Goal: Transaction & Acquisition: Purchase product/service

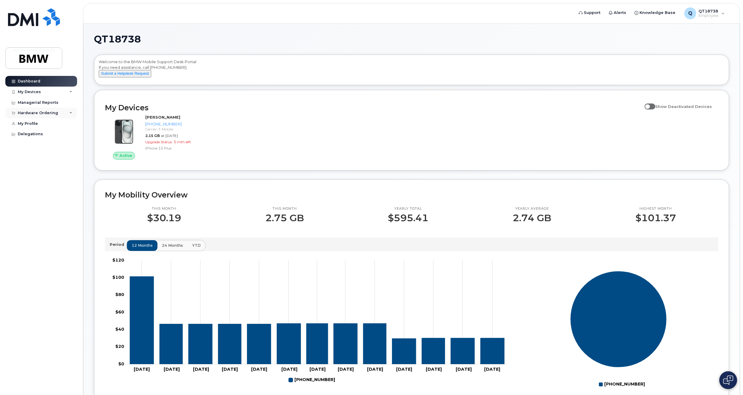
click at [45, 113] on div "Hardware Ordering" at bounding box center [38, 113] width 40 height 5
click at [34, 133] on div "New Order" at bounding box center [31, 135] width 23 height 5
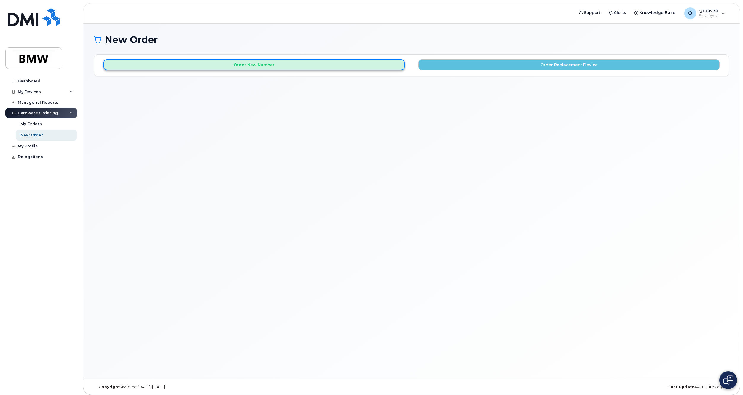
click at [269, 62] on button "Order New Number" at bounding box center [254, 64] width 301 height 11
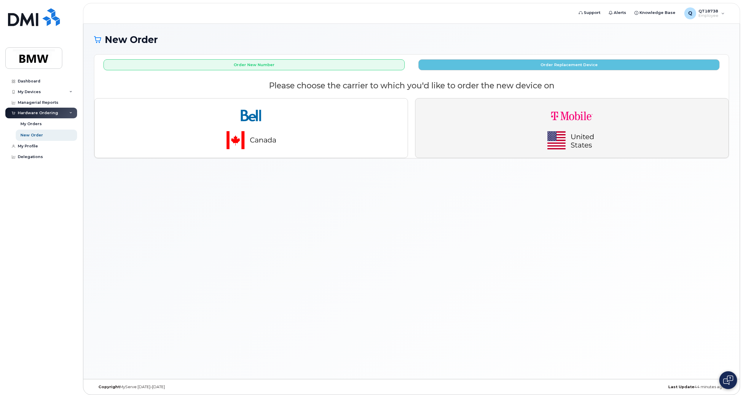
click at [559, 126] on img "button" at bounding box center [572, 128] width 83 height 50
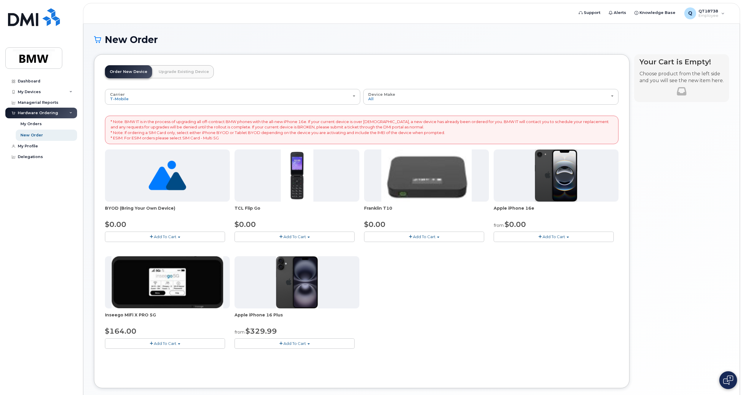
click at [558, 236] on span "Add To Cart" at bounding box center [554, 236] width 23 height 5
click at [543, 246] on link "$0.00 - 30 Month Activation (128GB)" at bounding box center [537, 247] width 85 height 7
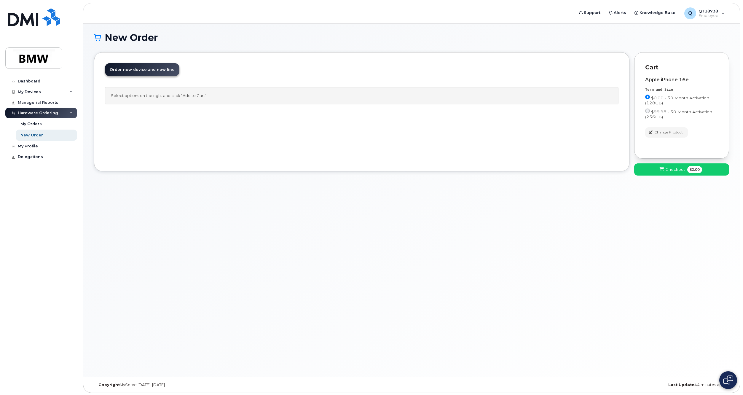
scroll to position [3, 0]
click at [676, 170] on span "Checkout" at bounding box center [675, 169] width 19 height 6
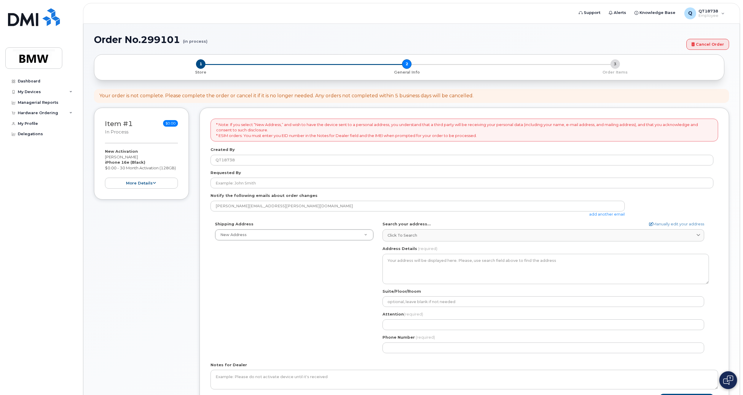
select select
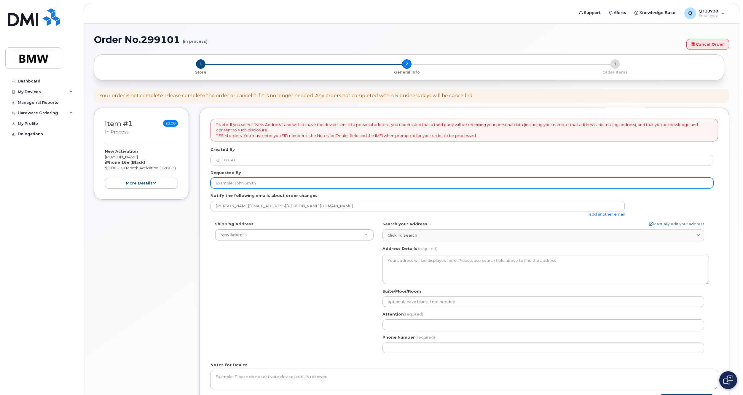
click at [251, 183] on input "Requested By" at bounding box center [462, 183] width 503 height 11
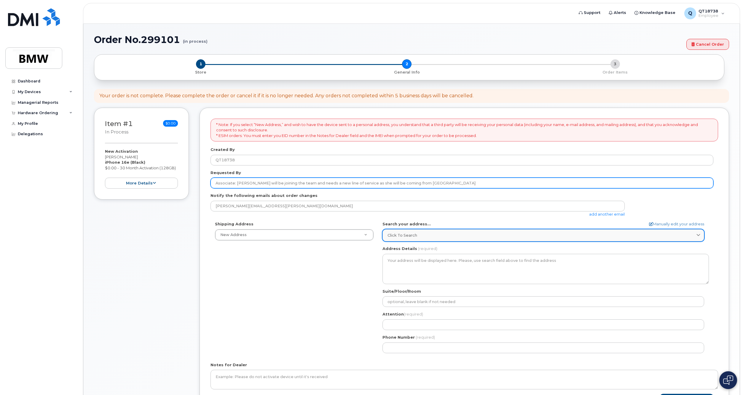
type input "Associate: [PERSON_NAME] will be joining the team and needs a new line of servi…"
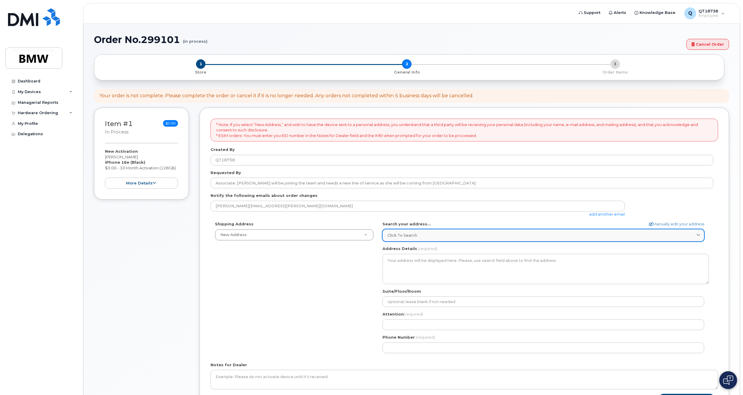
click at [700, 235] on icon at bounding box center [699, 235] width 4 height 4
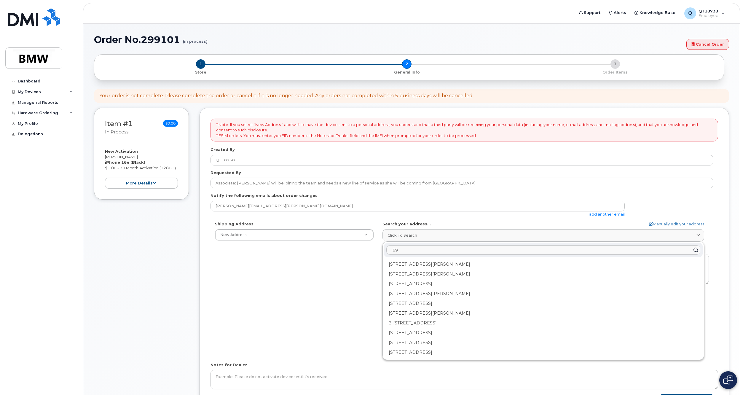
type input "6"
type input "3"
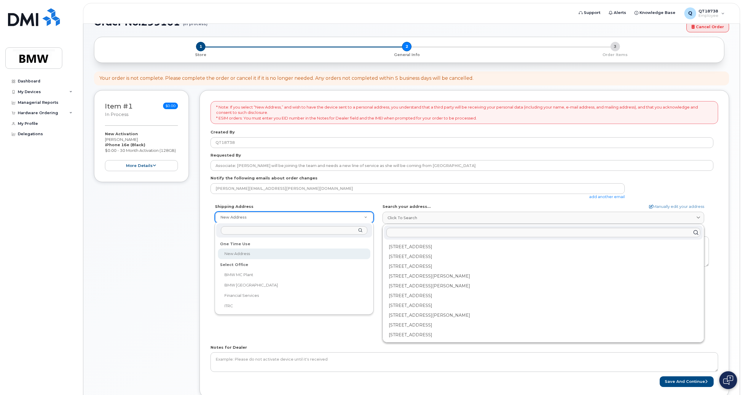
scroll to position [30, 0]
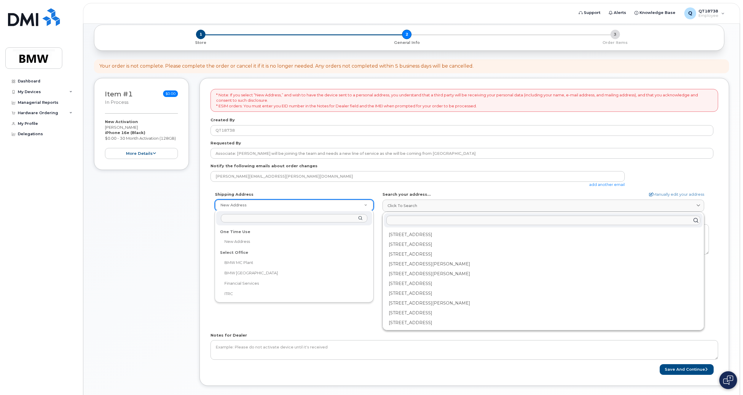
click at [287, 216] on input "text" at bounding box center [294, 218] width 147 height 9
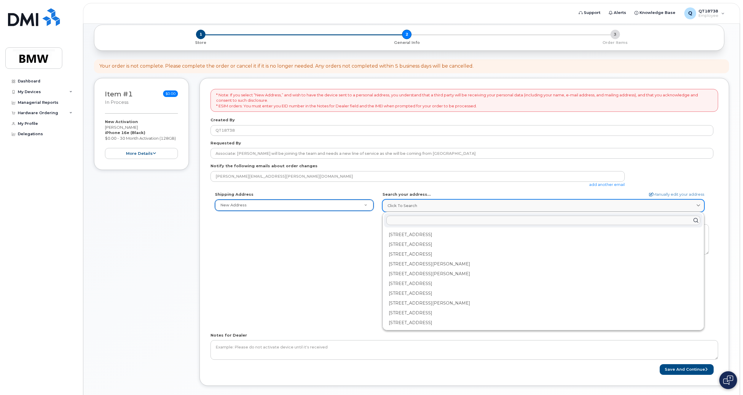
click at [445, 208] on div "Click to search" at bounding box center [544, 206] width 312 height 6
type input "1"
type input "6"
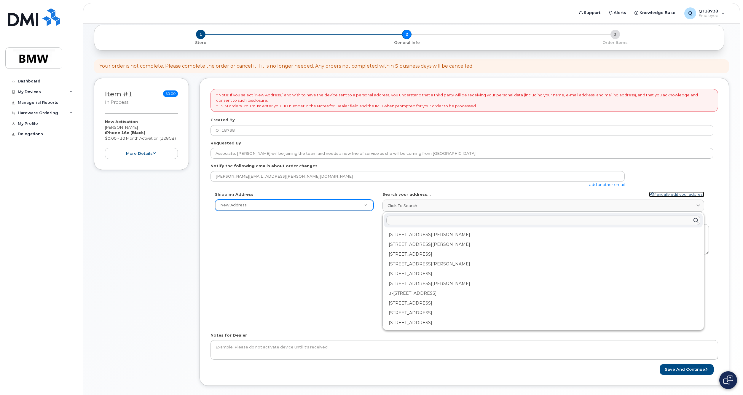
click at [649, 192] on icon at bounding box center [651, 194] width 4 height 4
select select
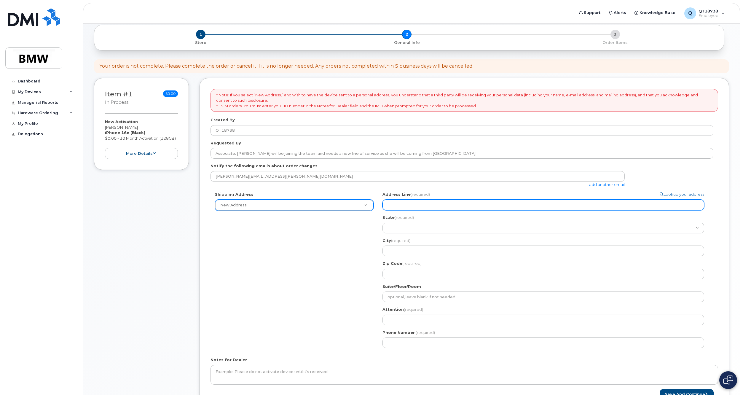
click at [396, 208] on input "Address Line (required)" at bounding box center [544, 205] width 322 height 11
type input "316 Store Road"
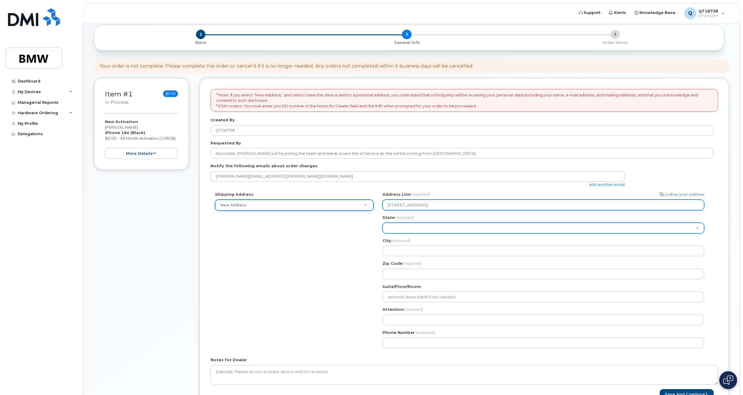
select select "SC"
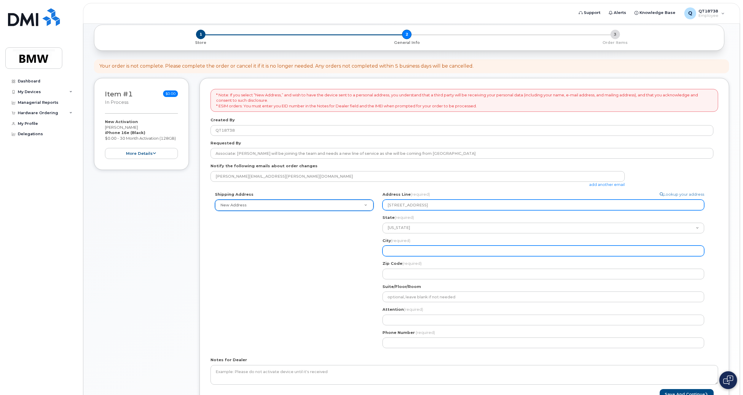
type input "Easley"
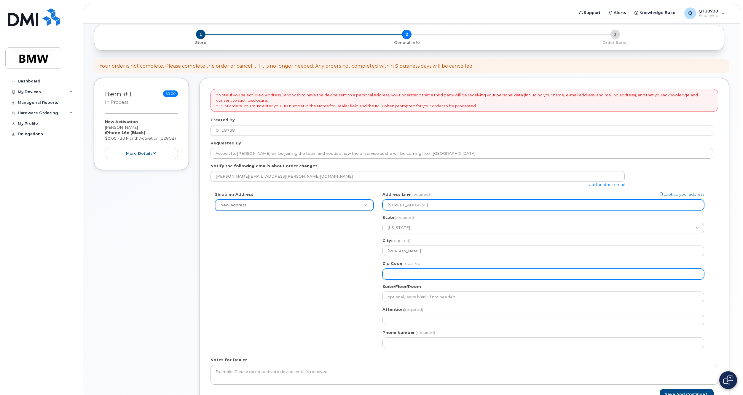
type input "29640"
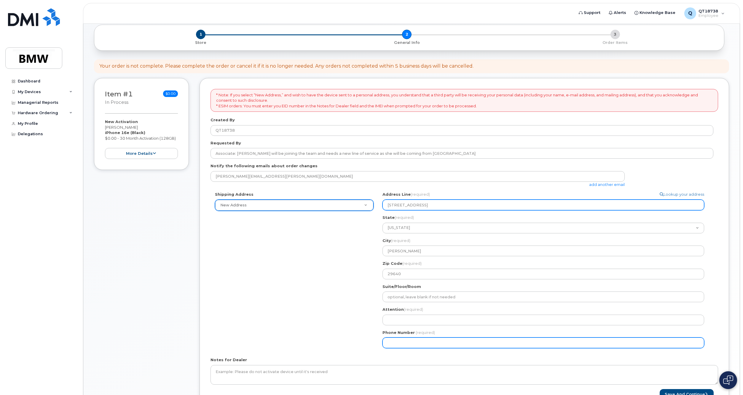
type input "8649189530"
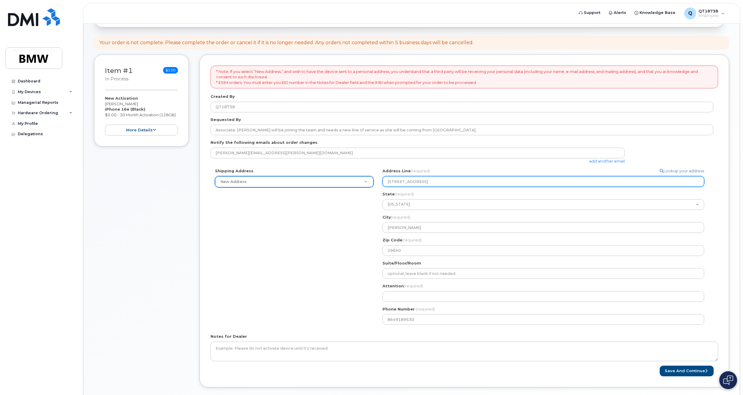
scroll to position [83, 0]
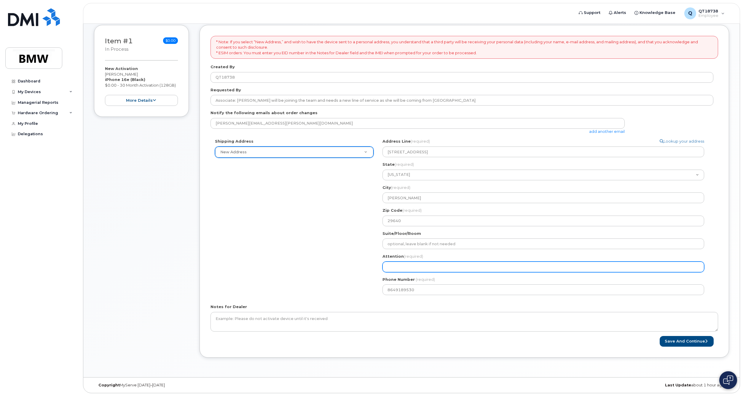
click at [443, 269] on input "Attention (required)" at bounding box center [544, 267] width 322 height 11
select select
type input "C"
select select
type input "Ch"
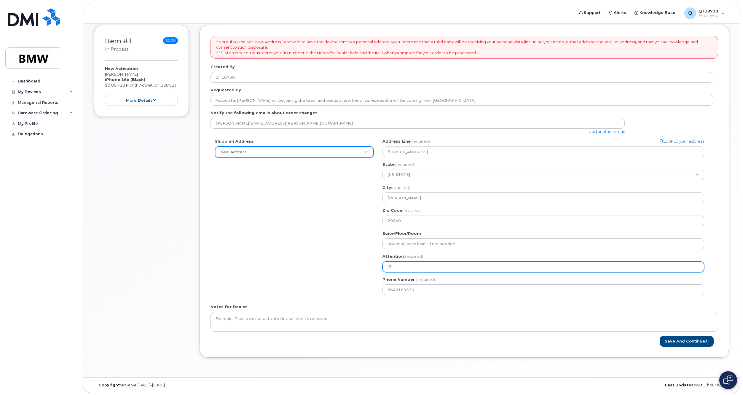
select select
type input "Chr"
select select
type input "Chri"
select select
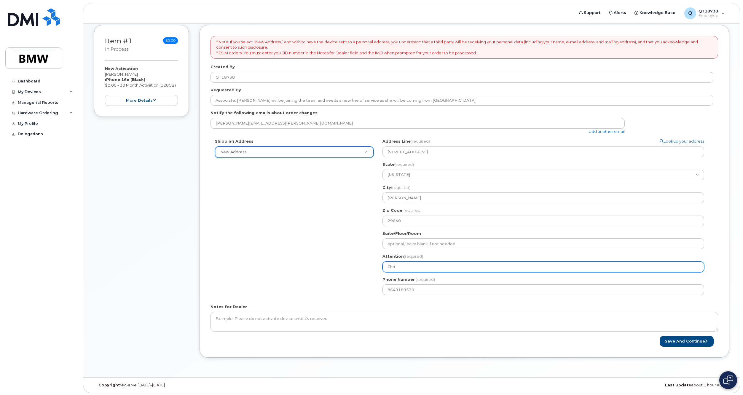
type input "Chris"
select select
type input "Christ"
select select
type input "Christy"
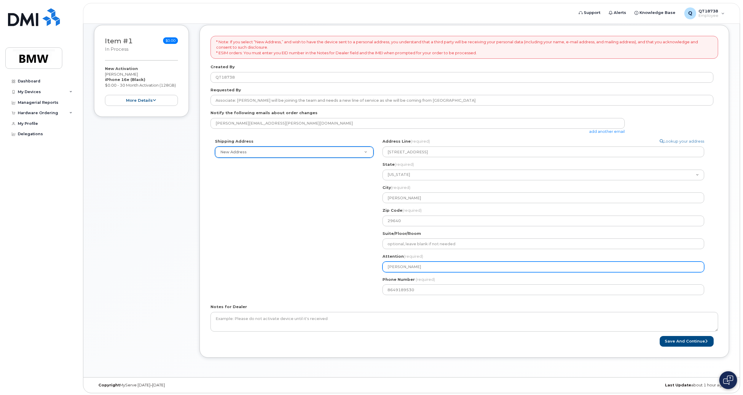
select select
type input "Christy D"
select select
type input "Christy Do"
select select
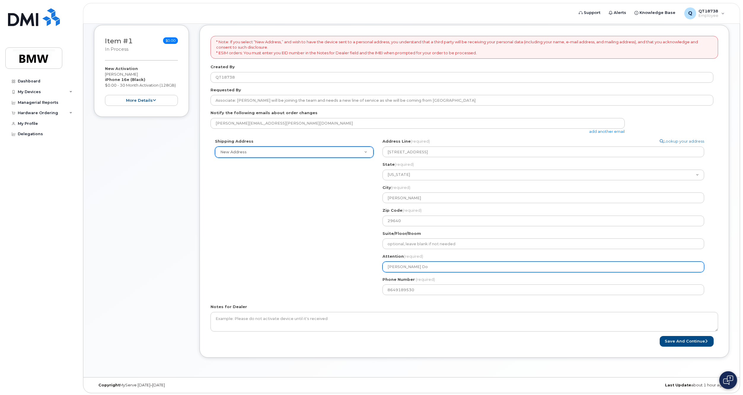
type input "Christy Dod"
select select
type input "Christy Dodg"
select select
type input "Christy Dodge"
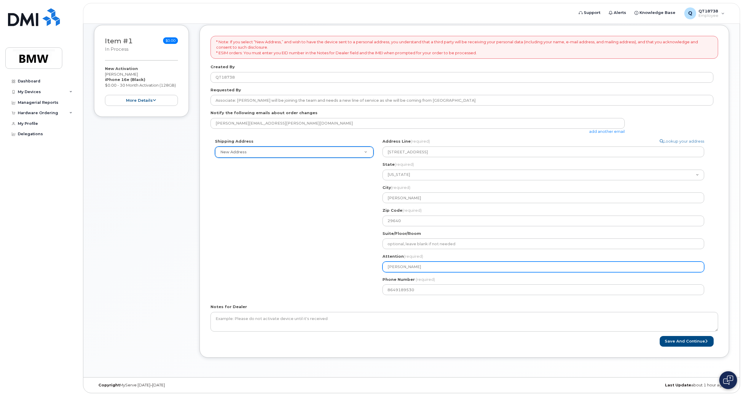
select select
type input "Christy Dodgen"
select select
type input "Christy Dodgens"
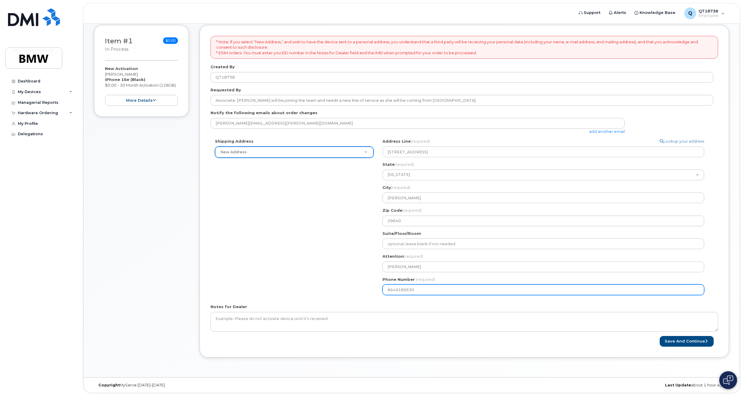
drag, startPoint x: 424, startPoint y: 292, endPoint x: 397, endPoint y: 293, distance: 27.0
click at [397, 293] on input "8649189530" at bounding box center [544, 289] width 322 height 11
select select
type input "864363537"
select select
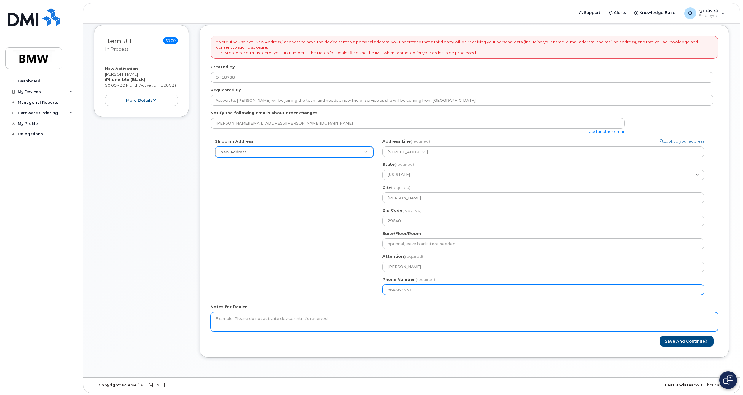
type input "8649189530"
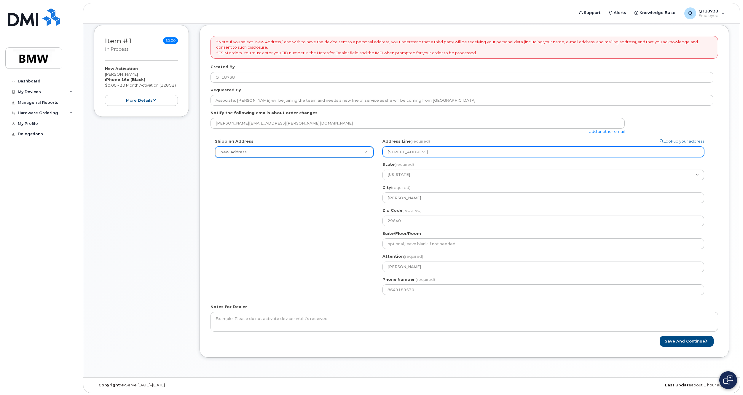
drag, startPoint x: 428, startPoint y: 151, endPoint x: 377, endPoint y: 151, distance: 51.0
click at [377, 151] on div "Shipping Address New Address New Address BMW MC Plant BMW North America Financi…" at bounding box center [462, 218] width 503 height 161
select select
type input "6"
select select
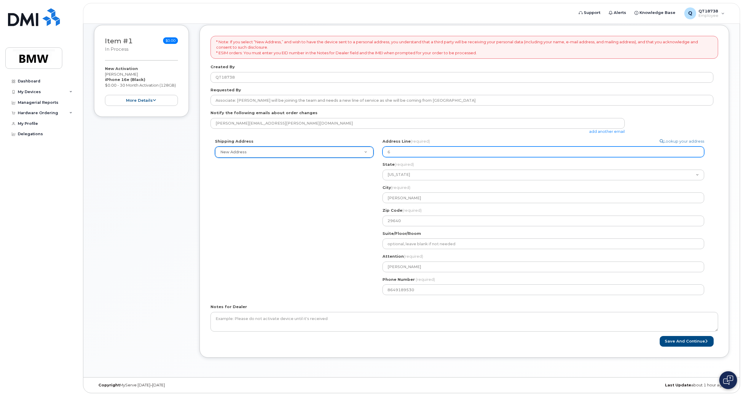
type input "68"
select select
type input "681"
select select
type input "6810"
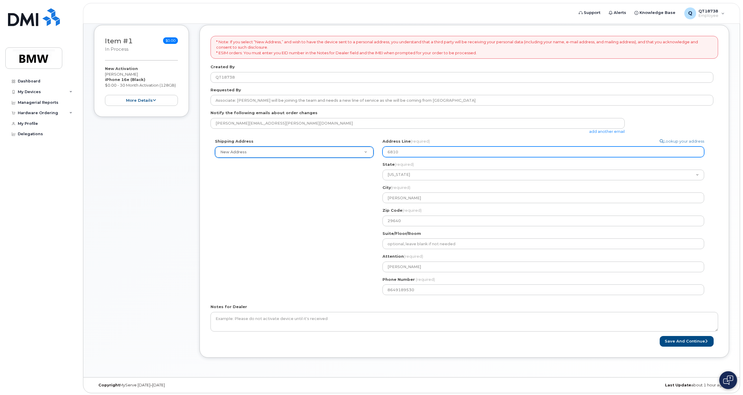
select select
type input "6810 H"
select select
type input "6810 Hi"
select select
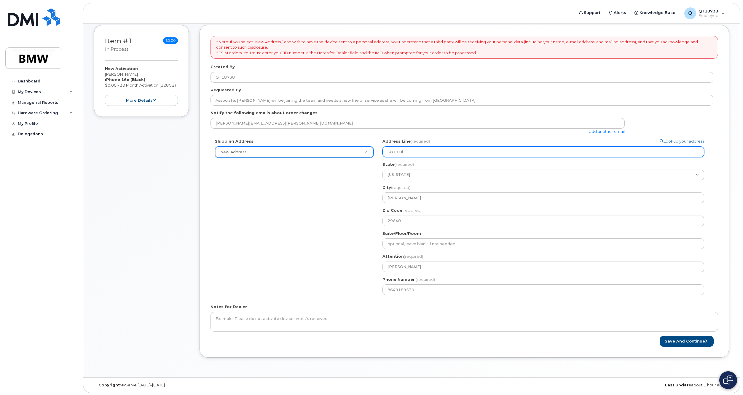
type input "6810 Hig"
select select
type input "6810 High"
select select
type input "6810 Highw"
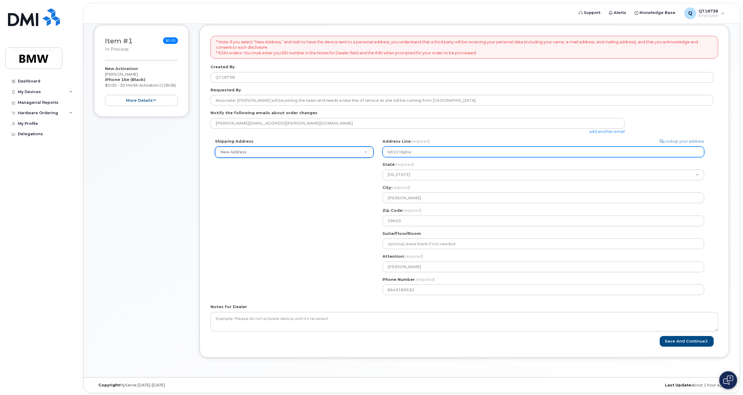
select select
type input "6810 Highwa"
select select
type input "6810 Highway"
select select
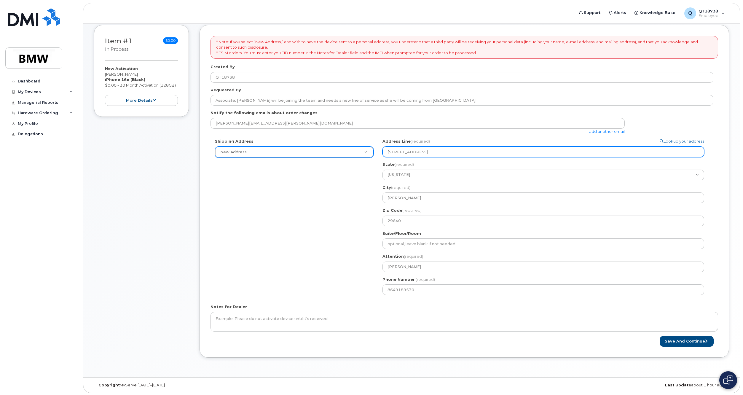
type input "6810 Highway 1"
select select
type input "6810 Highway 10"
select select
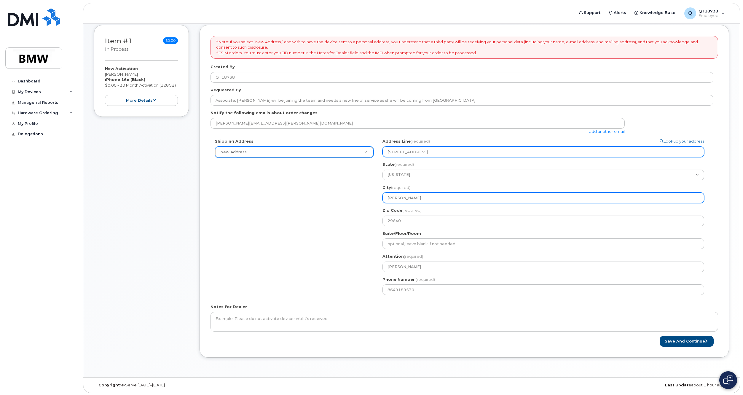
type input "6810 Highway 101"
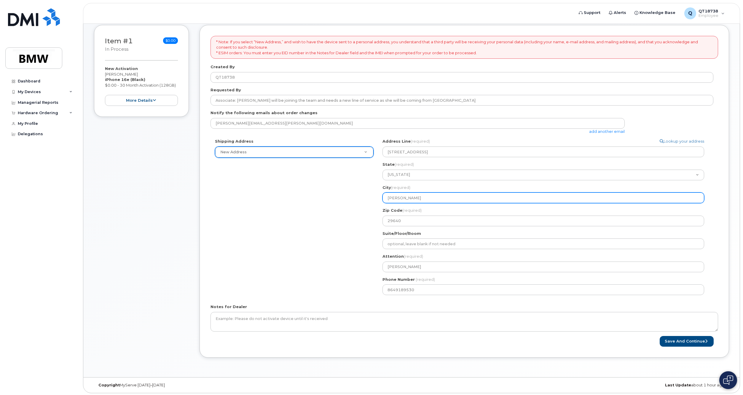
drag, startPoint x: 406, startPoint y: 200, endPoint x: 375, endPoint y: 201, distance: 30.9
click at [375, 201] on div "Shipping Address New Address New Address BMW MC Plant BMW North America Financi…" at bounding box center [462, 218] width 503 height 161
select select
type input "W"
select select
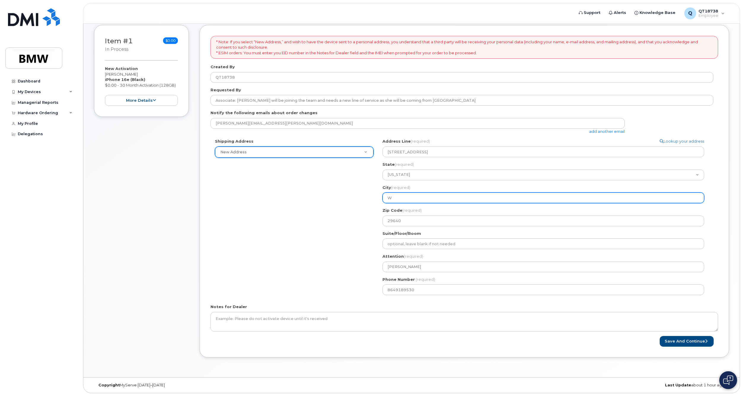
type input "Wo"
select select
type input "Woo"
select select
type input "Wood"
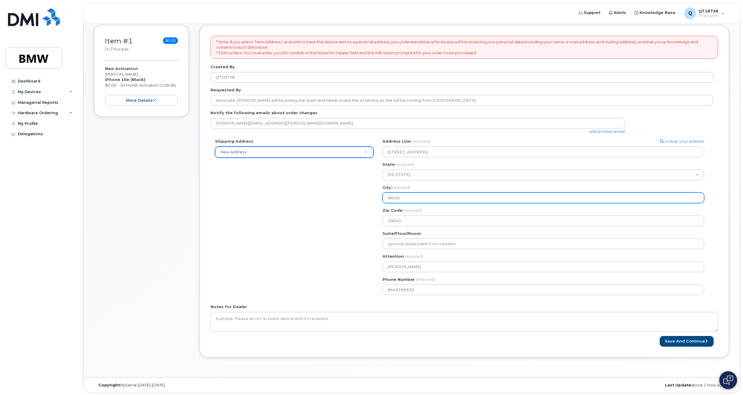
select select
type input "Woodr"
select select
type input "Woodru"
select select
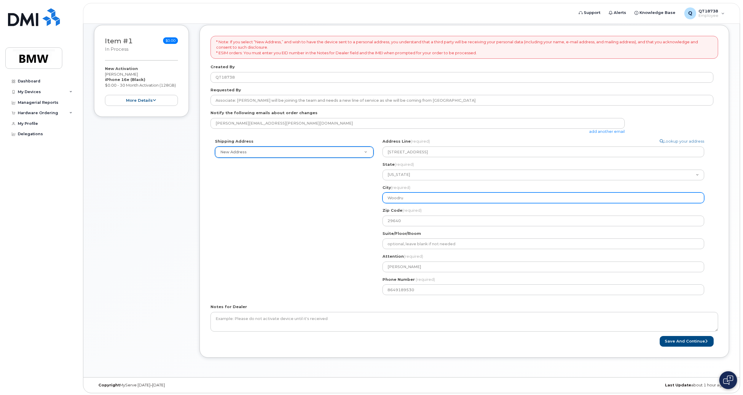
type input "Woodruf"
select select
type input "Woodruff"
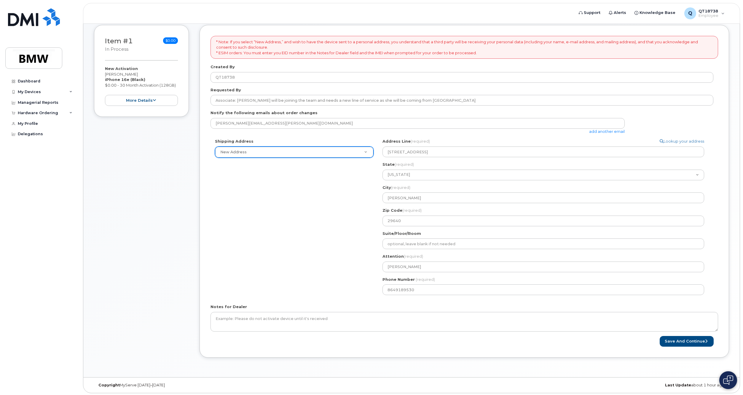
click at [375, 201] on div "Shipping Address New Address New Address BMW MC Plant BMW North America Financi…" at bounding box center [462, 218] width 503 height 161
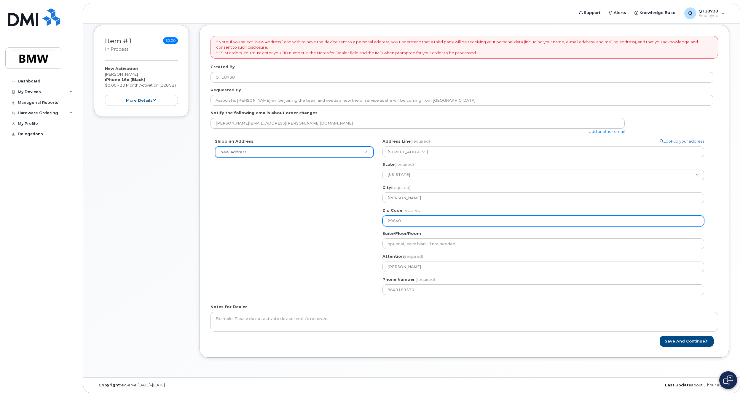
drag, startPoint x: 405, startPoint y: 221, endPoint x: 299, endPoint y: 223, distance: 106.2
click at [299, 223] on div "Shipping Address New Address New Address BMW MC Plant BMW North America Financi…" at bounding box center [462, 218] width 503 height 161
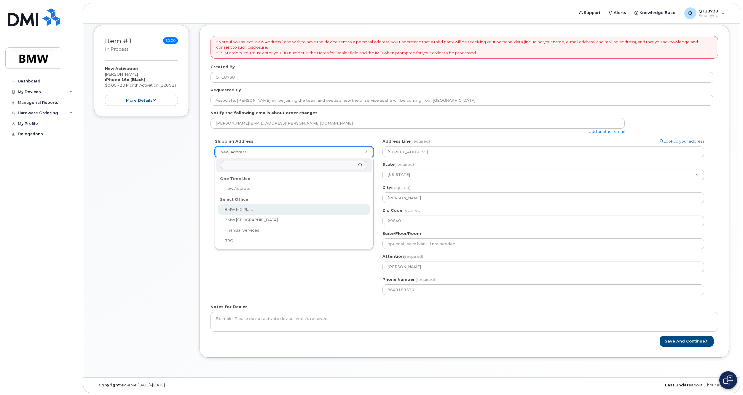
select select
type textarea "1400 Highway 101 S GREER SC 29651-6731 UNITED STATES Greer South Carolina 29651…"
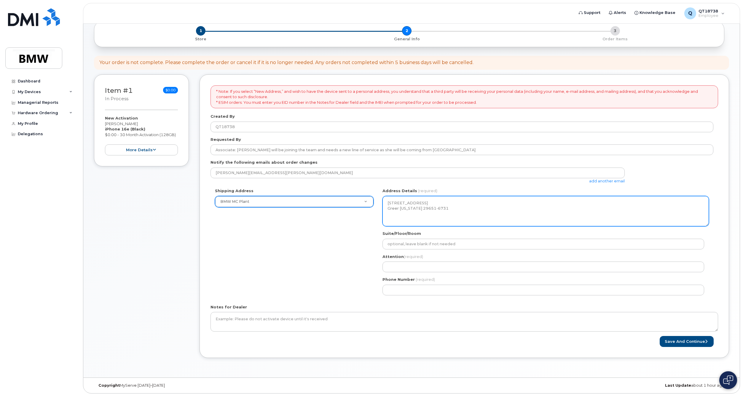
click at [458, 218] on textarea "1400 Highway 101 S GREER SC 29651-6731 UNITED STATES Greer South Carolina 29651…" at bounding box center [546, 211] width 327 height 30
click at [465, 218] on textarea "1400 Highway 101 S GREER SC 29651-6731 UNITED STATES Greer South Carolina 29651…" at bounding box center [546, 211] width 327 height 30
click at [438, 200] on textarea "1400 Highway 101 S GREER SC 29651-6731 UNITED STATES Greer South Carolina 29651…" at bounding box center [546, 211] width 327 height 30
click at [450, 204] on textarea "1400 Highway 101 S GREER SC 29651-6731 UNITED STATES Greer South Carolina 29651…" at bounding box center [546, 211] width 327 height 30
click at [466, 225] on textarea "1400 Highway 101 S GREER SC 29651-6731 UNITED STATES Greer South Carolina 29651…" at bounding box center [546, 211] width 327 height 30
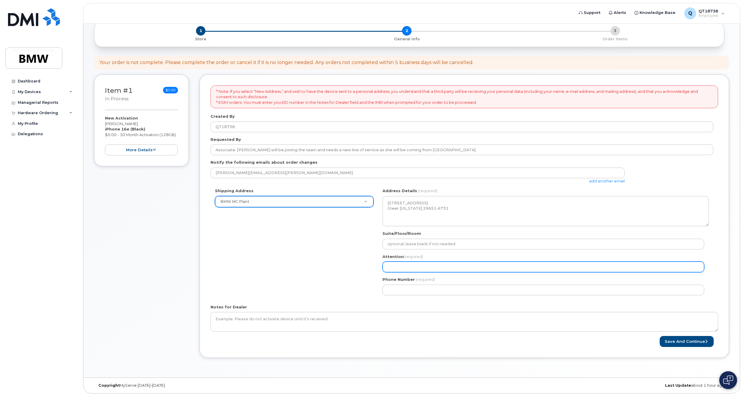
click at [437, 266] on input "Attention (required)" at bounding box center [544, 267] width 322 height 11
select select
type input "P"
select select
type input "Pl"
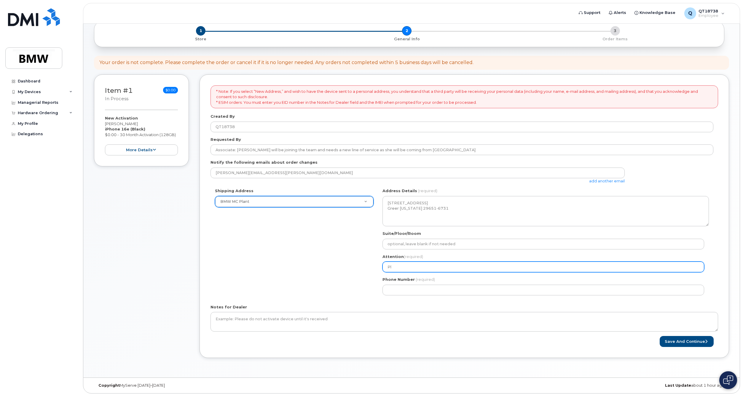
select select
type input "Ple"
select select
type input "Plea"
select select
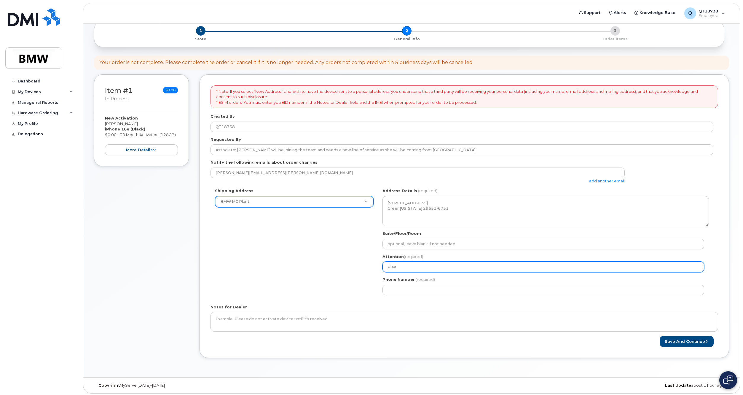
type input "Pleas"
select select
type input "Please"
select select
type input "Please D"
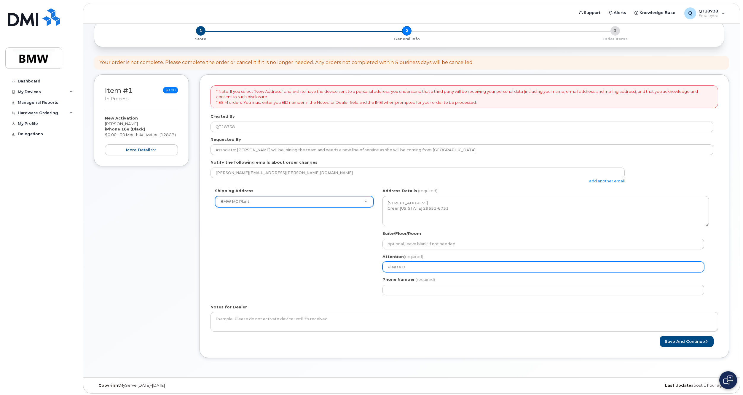
select select
type input "Please Del"
select select
type input "Please Del;"
select select
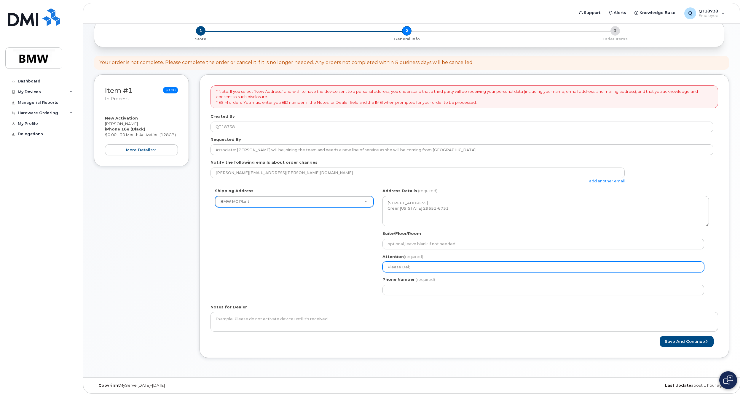
type input "Please Del"
select select
type input "Please Deli"
select select
type input "Please Deliv"
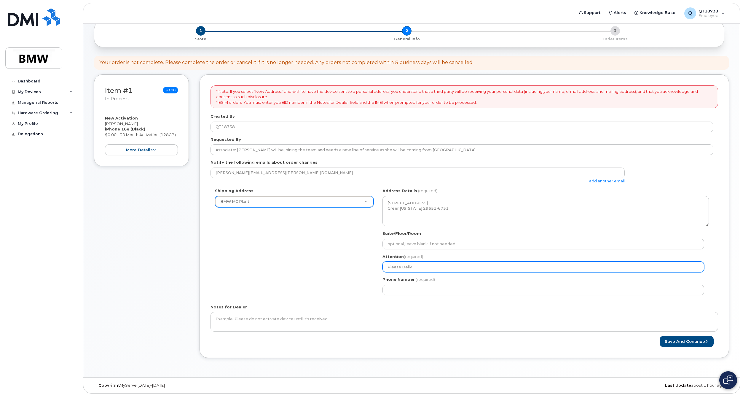
select select
type input "Please Delive"
select select
type input "Please Deliver"
select select
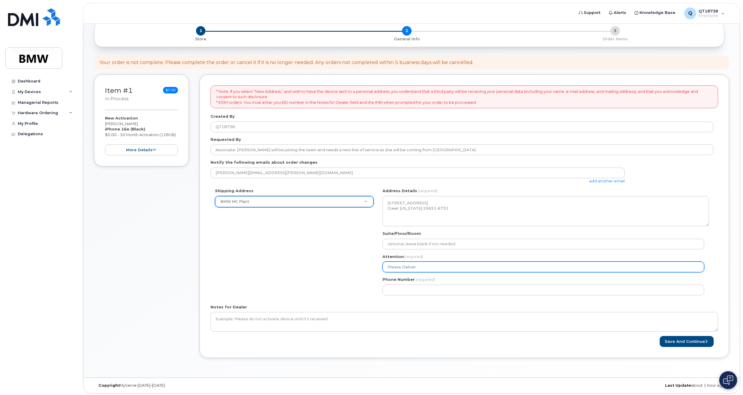
type input "Please Deliver t"
select select
type input "Please Deliver te"
select select
type input "Please Deliver t"
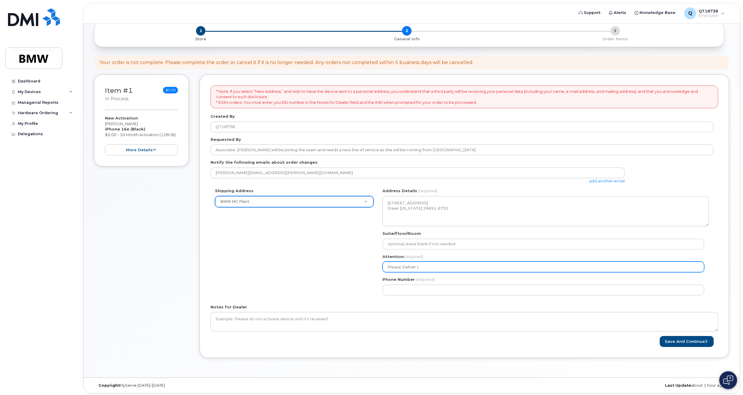
select select
type input "Please Deliver to"
select select
type input "Please Deliver to P"
select select
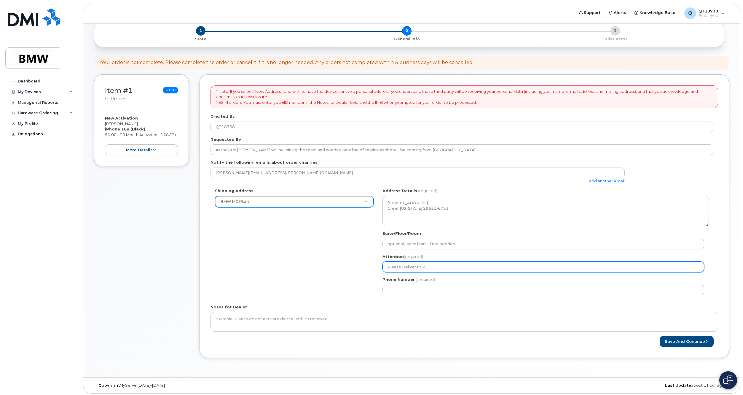
type input "Please Deliver to Pl"
select select
type input "Please Deliver to Pla"
select select
type input "Please Deliver to Plan"
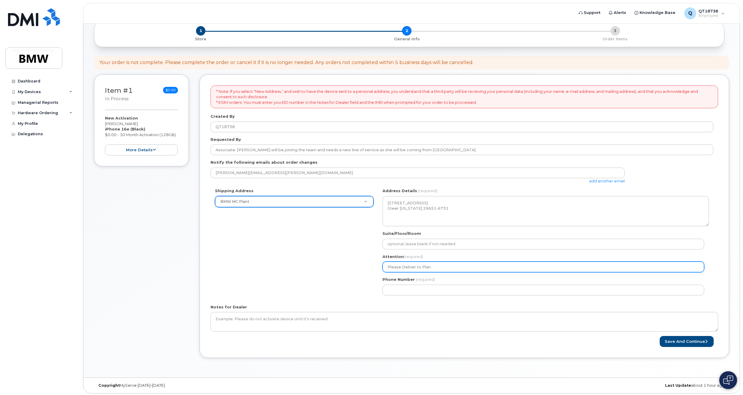
select select
type input "Please Deliver to Plant"
select select
type input "Please Deliver to Plant W"
select select
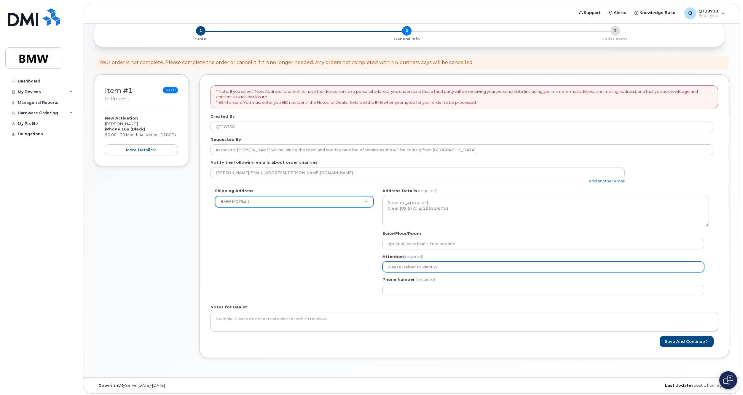
type input "Please Deliver to Plant Wo"
select select
type input "Please Deliver to Plant Woo"
select select
type input "Please Deliver to Plant Wood"
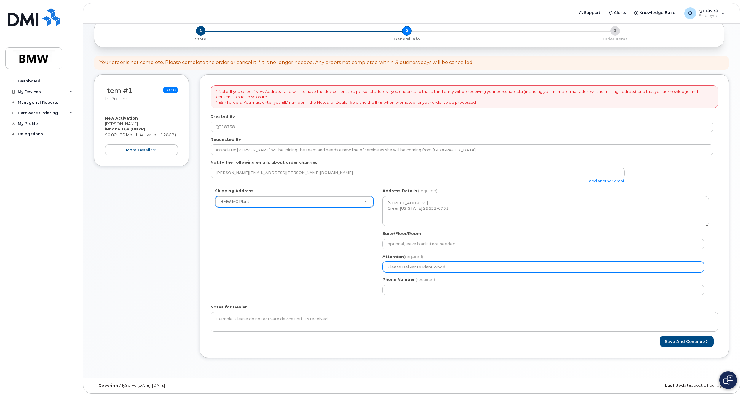
select select
type input "Please Deliver to Plant Woodr"
select select
type input "Please Deliver to Plant Woodru"
select select
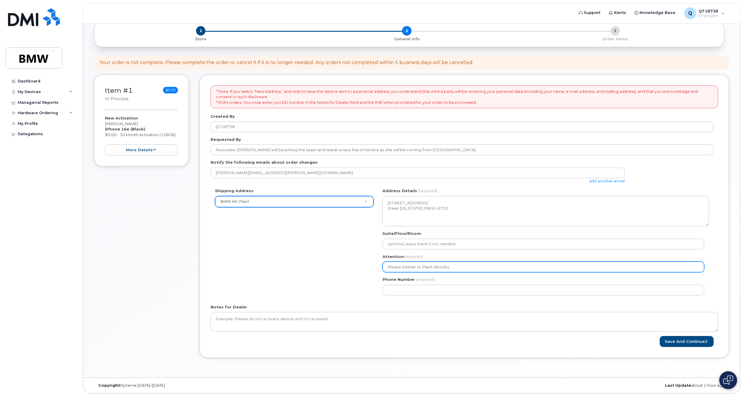
type input "Please Deliver to Plant Woodruf"
select select
type input "Please Deliver to Plant Woodruff"
select select
type input "Please Deliver to Plant Woodruff 68"
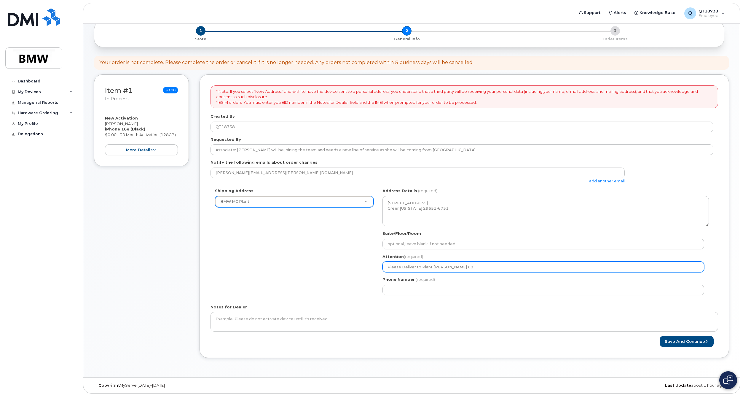
select select
type input "Please Deliver to Plant Woodruff 6"
select select
type input "Please Deliver to Plant Woodruff"
select select
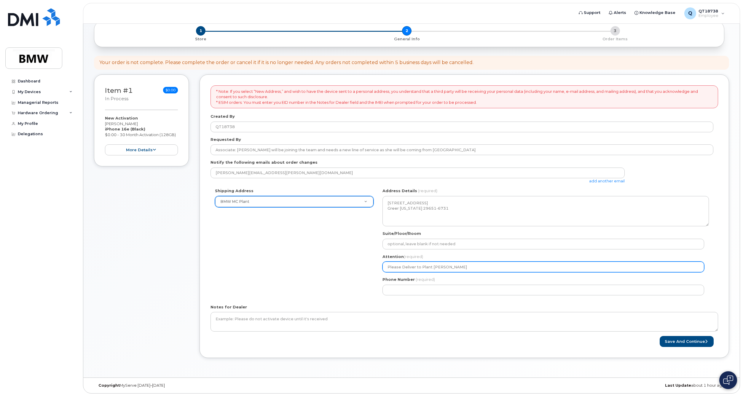
type input "Please Deliver to Plant Woodruff M"
select select
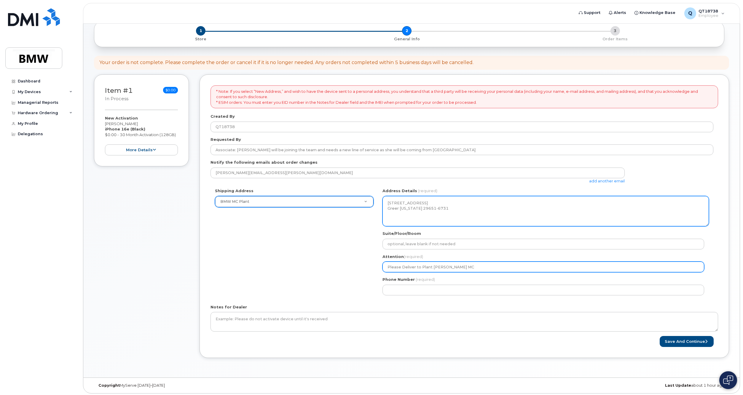
type input "Please Deliver to Plant Woodruff MC"
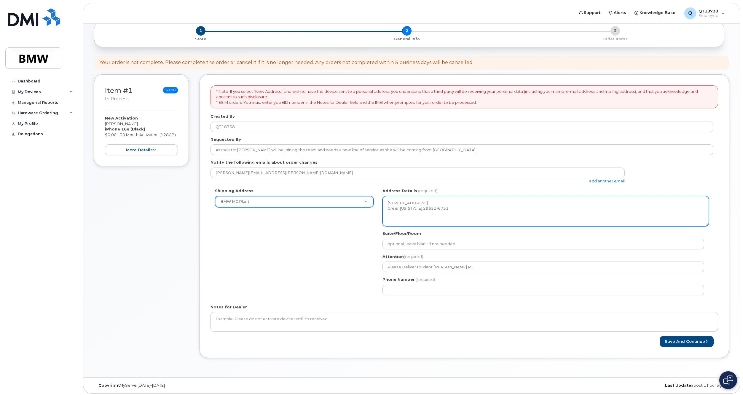
click at [470, 217] on textarea "1400 Highway 101 S GREER SC 29651-6731 UNITED STATES Greer South Carolina 29651…" at bounding box center [546, 211] width 327 height 30
click at [456, 221] on textarea "1400 Highway 101 S GREER SC 29651-6731 UNITED STATES Greer South Carolina 29651…" at bounding box center [546, 211] width 327 height 30
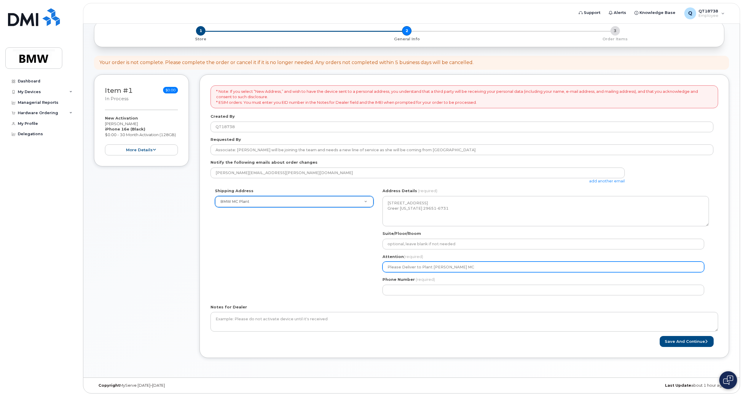
drag, startPoint x: 461, startPoint y: 265, endPoint x: 374, endPoint y: 266, distance: 87.8
click at [374, 266] on div "Shipping Address BMW MC Plant New Address BMW MC Plant BMW North America Financ…" at bounding box center [462, 244] width 503 height 112
select select
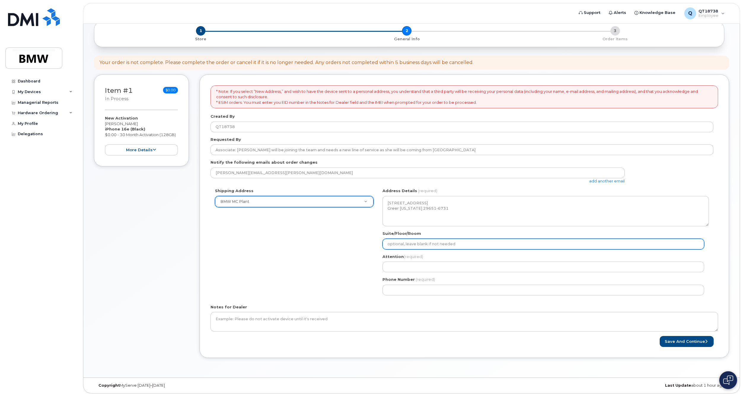
click at [402, 242] on input "Suite/Floor/Room" at bounding box center [544, 244] width 322 height 11
paste input "Please Deliver to Plant Woodruff MC"
select select
type input "Please Deliver to Plant Woodruff MC"
select select
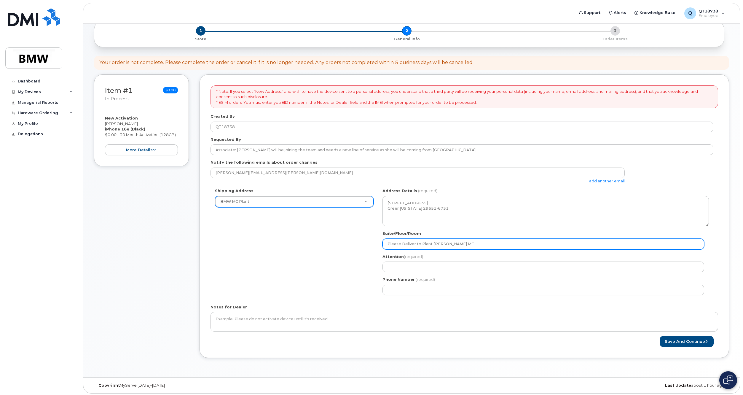
type input "Please Deliver to Plant Woodruff M"
select select
type input "Please Deliver to Plant Woodruff"
select select
type input "Please Deliver to Plant Woodruf"
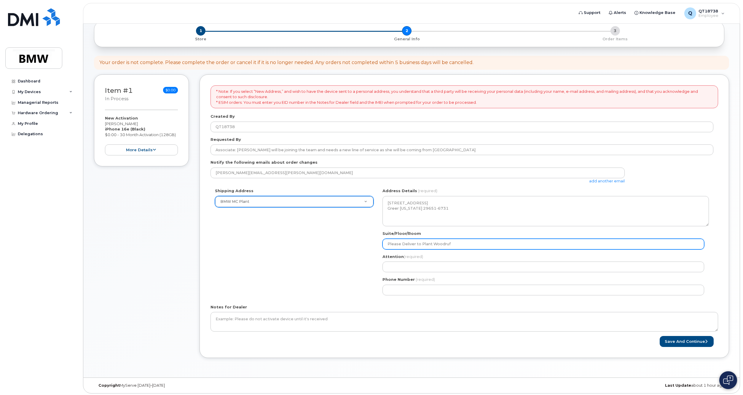
select select
type input "Please Deliver to Plant Woodru"
select select
type input "Please Deliver to Plant Woodr"
select select
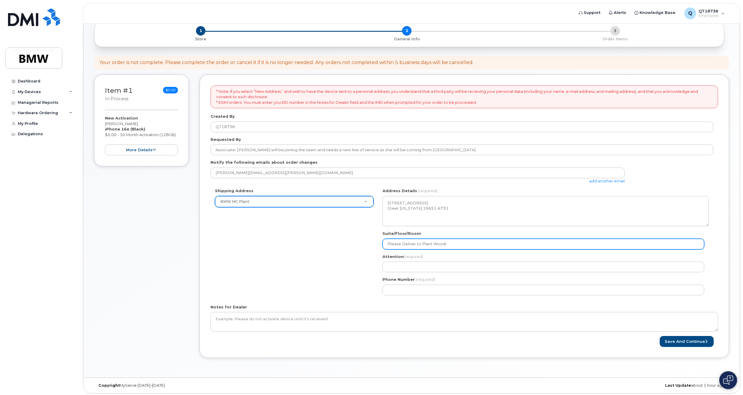
type input "Please Deliver to Plant Wood"
select select
type input "Please Deliver to Plant Woo"
select select
type input "Please Deliver to Plant Wo"
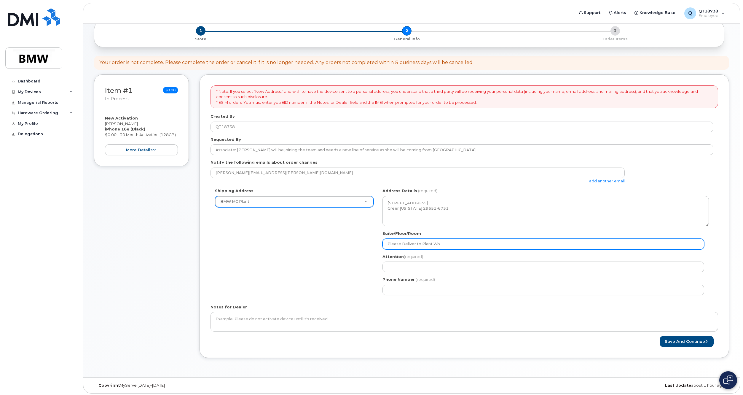
select select
type input "Please Deliver to Plant W"
select select
type input "Please Deliver to Plant"
select select
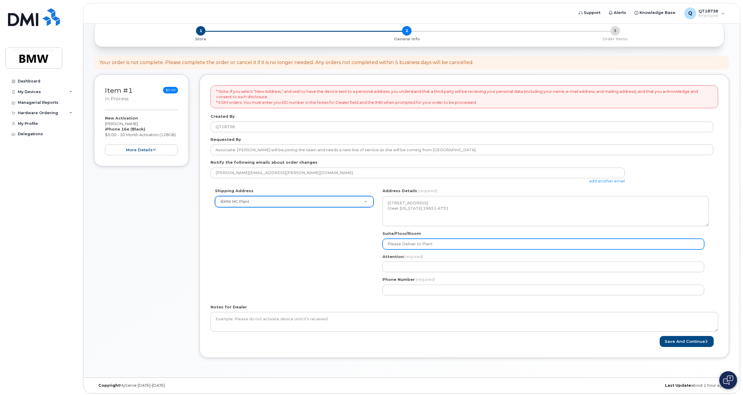
type input "Please Deliver to Plan"
select select
type input "Please Deliver to Pla"
select select
type input "Please Deliver to Pl"
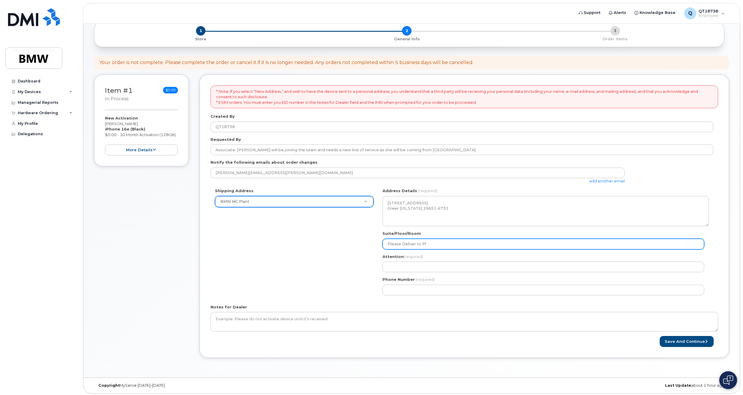
select select
type input "Please Deliver to P"
select select
type input "Please Deliver to"
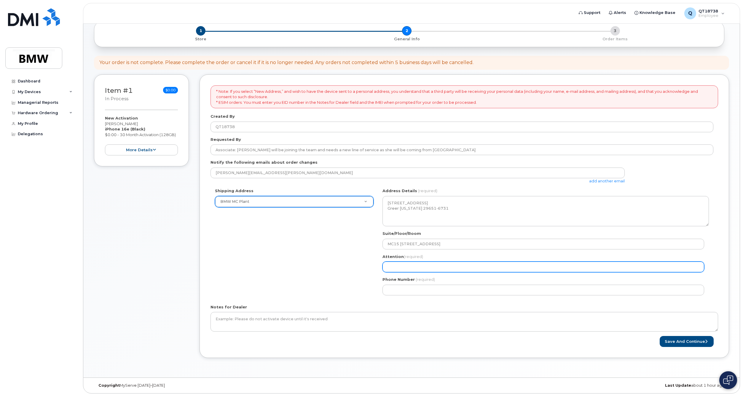
click at [394, 267] on input "Attention (required)" at bounding box center [544, 267] width 322 height 11
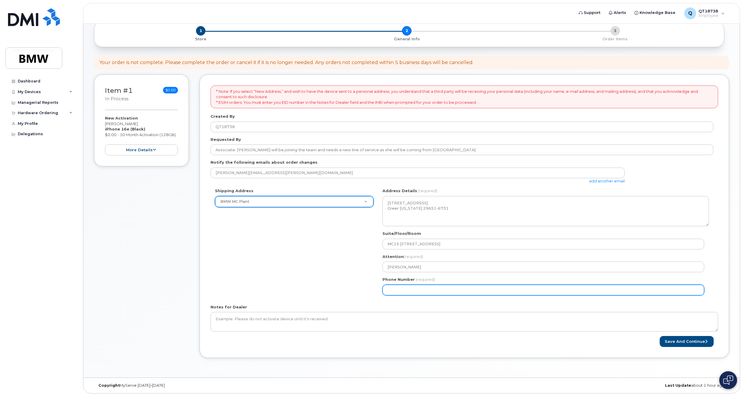
click at [403, 292] on input "Phone Number" at bounding box center [544, 290] width 322 height 11
drag, startPoint x: 421, startPoint y: 291, endPoint x: 379, endPoint y: 289, distance: 41.8
click at [379, 289] on div "SC Greer Search your address... Manually edit your address Click to search 6970…" at bounding box center [545, 244] width 335 height 112
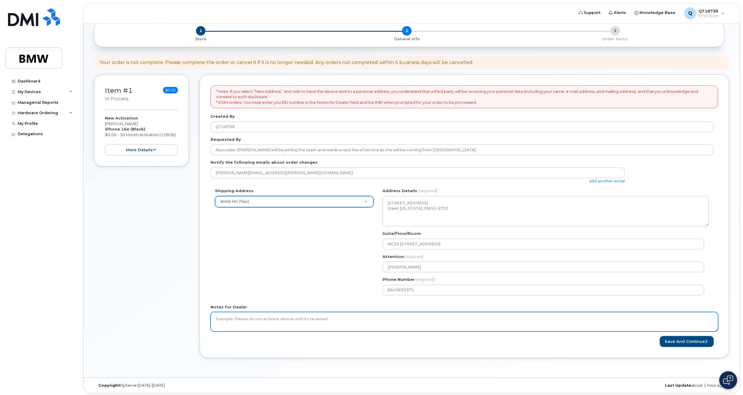
click at [294, 322] on textarea "Notes for Dealer" at bounding box center [465, 322] width 508 height 20
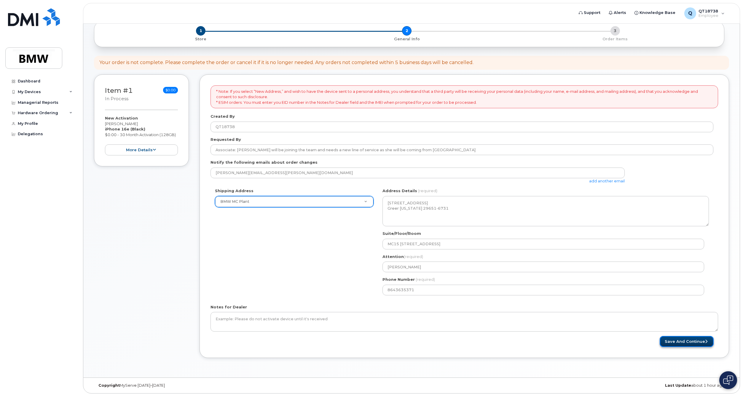
click at [680, 341] on button "Save and Continue" at bounding box center [687, 341] width 54 height 11
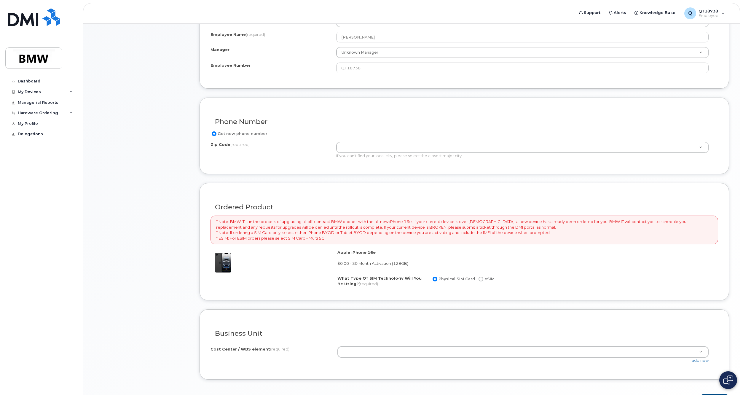
scroll to position [267, 0]
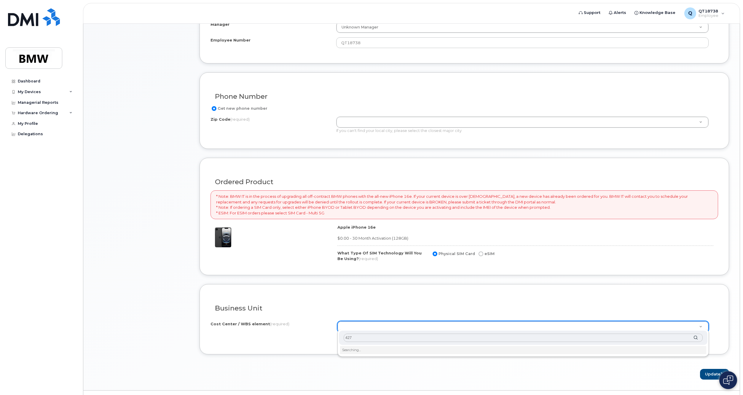
type input "4274"
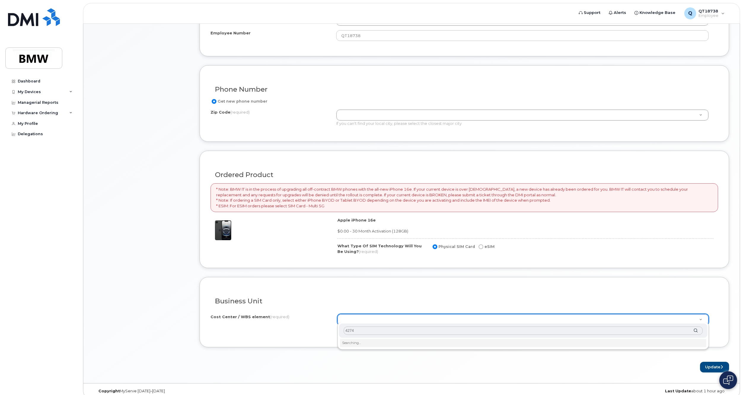
scroll to position [278, 0]
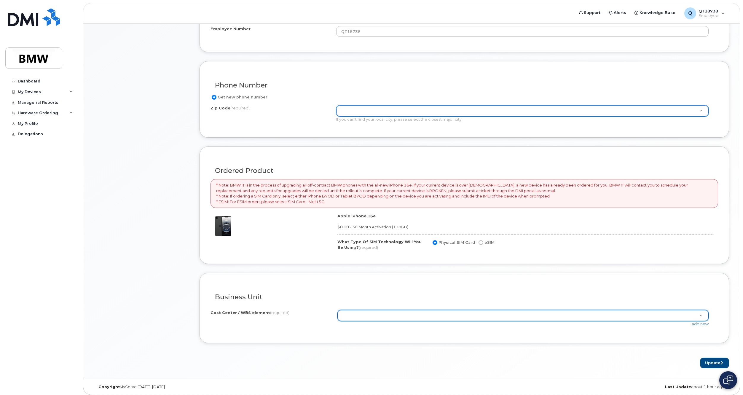
type input "2"
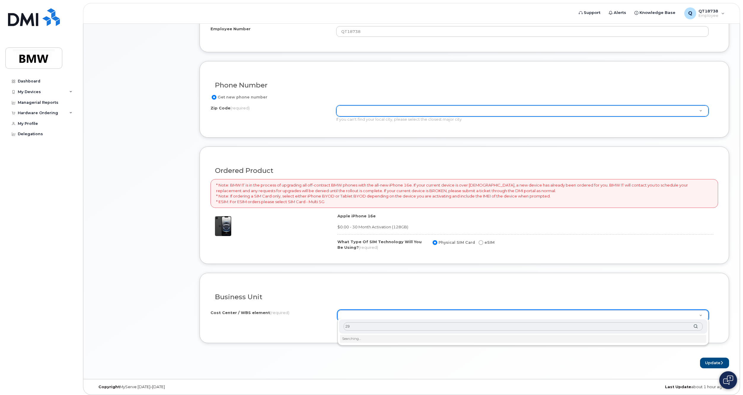
type input "2"
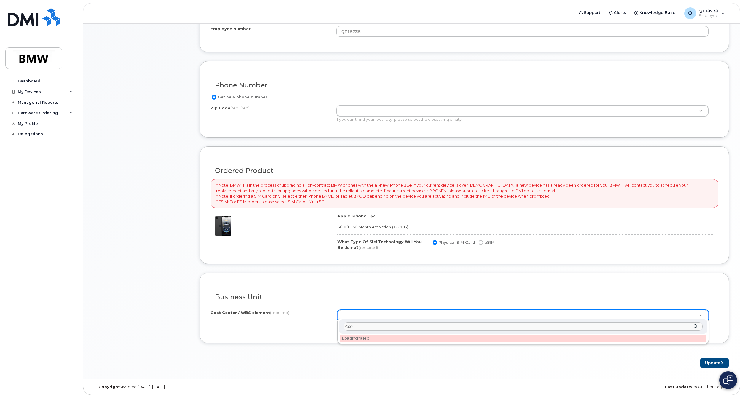
type input "4274"
click at [365, 338] on li "Loading failed" at bounding box center [523, 338] width 366 height 7
click at [358, 326] on input "4274" at bounding box center [523, 326] width 359 height 9
click at [695, 328] on div "4274" at bounding box center [523, 326] width 369 height 15
click at [694, 326] on div "4274" at bounding box center [523, 326] width 369 height 15
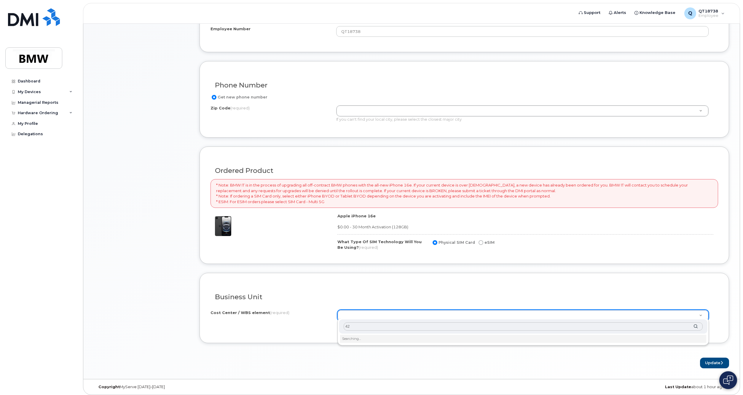
type input "4"
type input "4274"
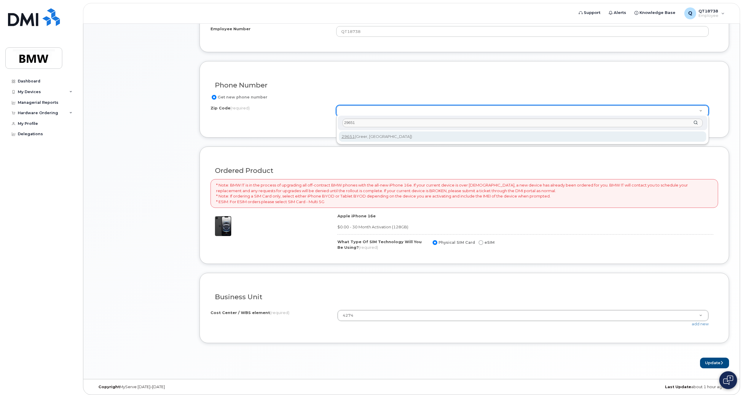
type input "29651"
type input "29651 (Greer, SC)"
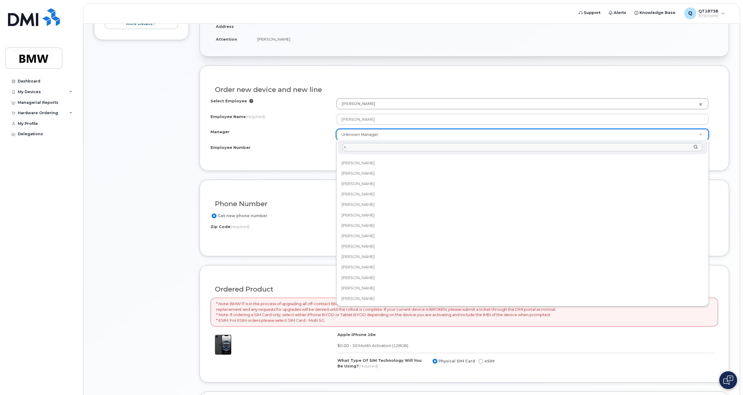
scroll to position [0, 0]
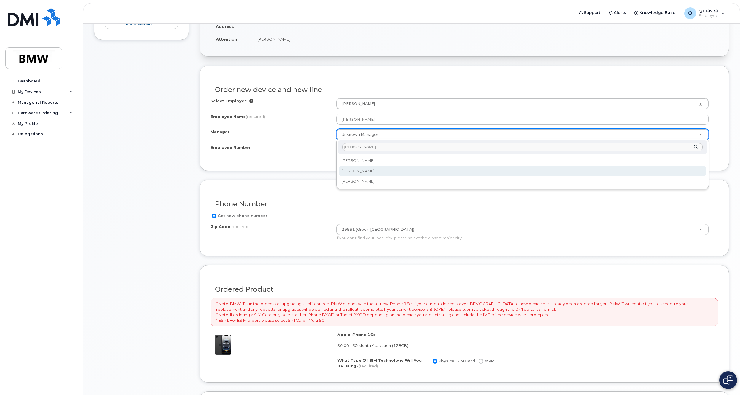
type input "collins"
select select "1895437"
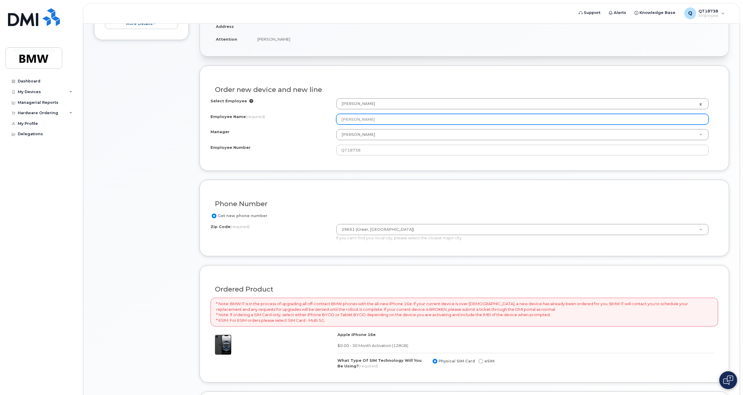
drag, startPoint x: 381, startPoint y: 118, endPoint x: 335, endPoint y: 118, distance: 46.9
click at [335, 118] on div "Employee Name (required) Christy Dodgens" at bounding box center [465, 119] width 508 height 11
type input "[PERSON_NAME]"
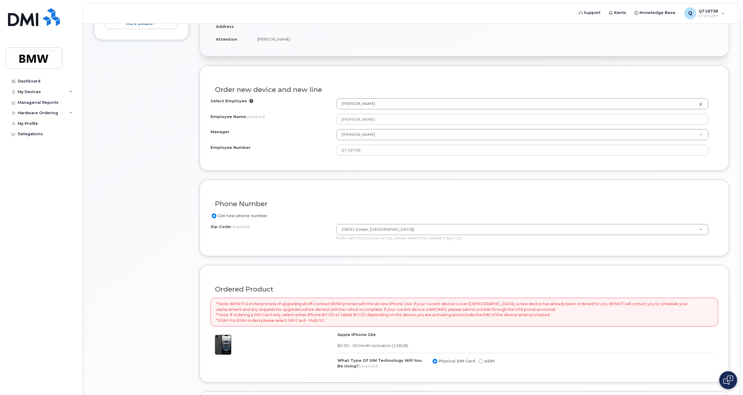
click at [606, 278] on div "Ordered Product" at bounding box center [465, 287] width 508 height 22
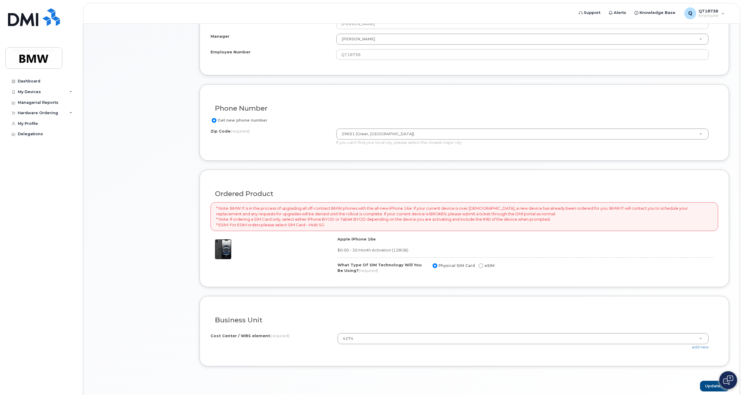
scroll to position [278, 0]
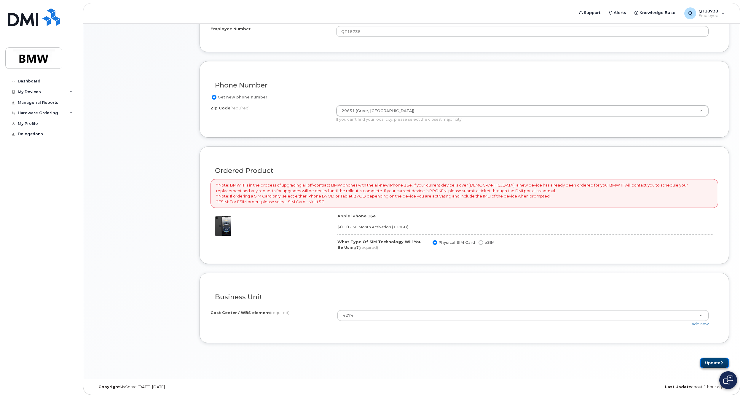
click at [711, 362] on button "Update" at bounding box center [714, 363] width 29 height 11
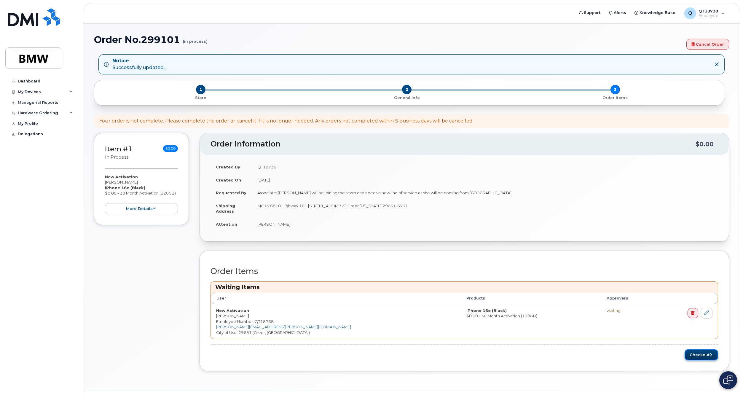
click at [697, 351] on button "Checkout" at bounding box center [702, 354] width 34 height 11
